Goal: Navigation & Orientation: Go to known website

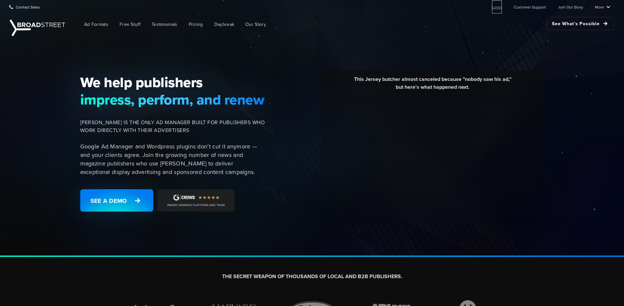
click at [501, 9] on link "Login" at bounding box center [497, 6] width 10 height 13
